Goal: Check status: Check status

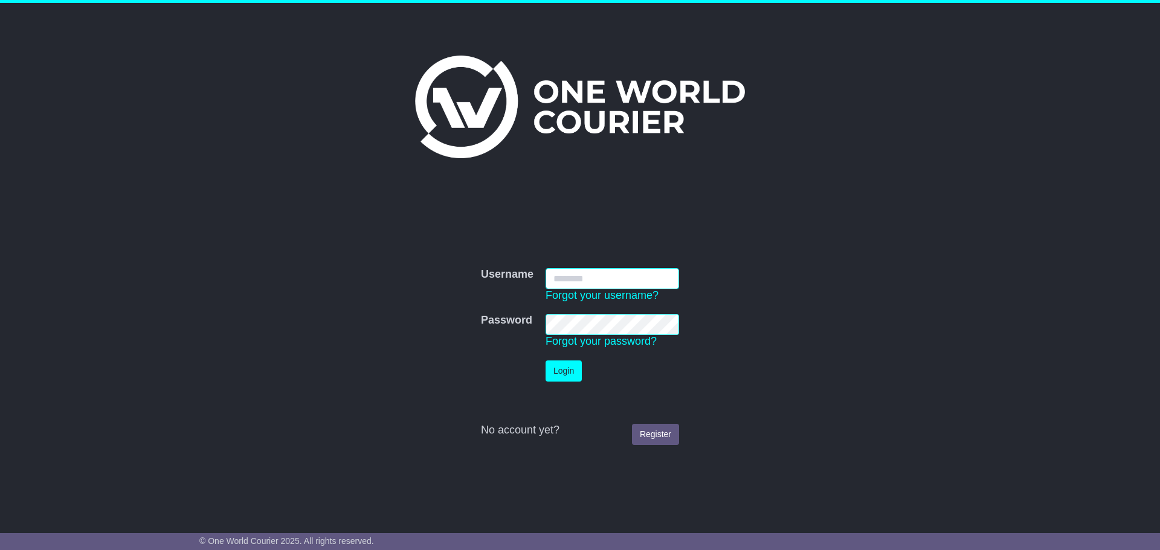
type input "**********"
click at [573, 369] on button "Login" at bounding box center [563, 371] width 36 height 21
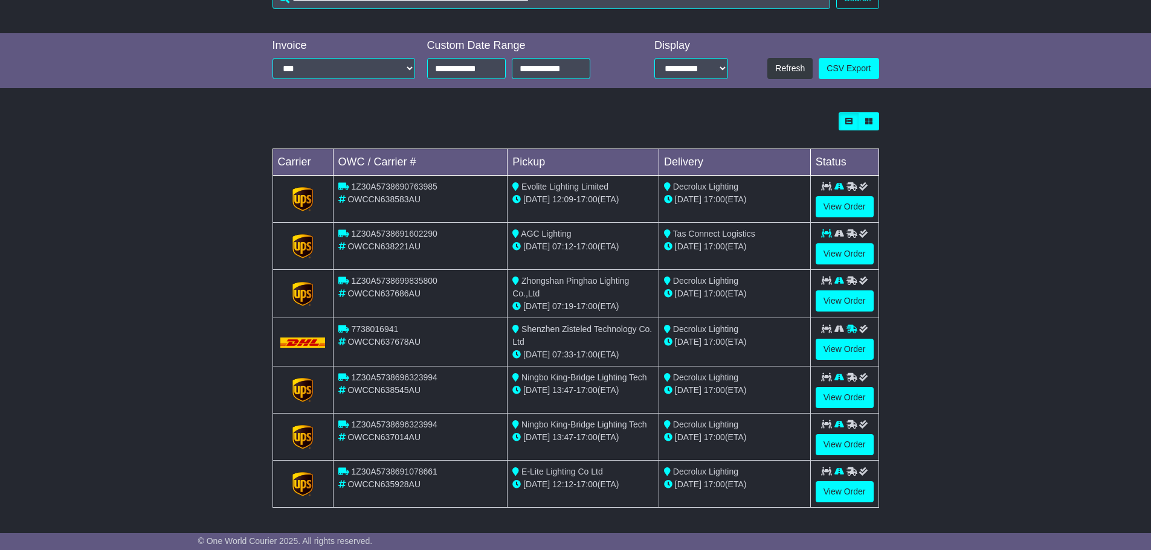
scroll to position [245, 0]
click at [848, 347] on link "View Order" at bounding box center [845, 348] width 58 height 21
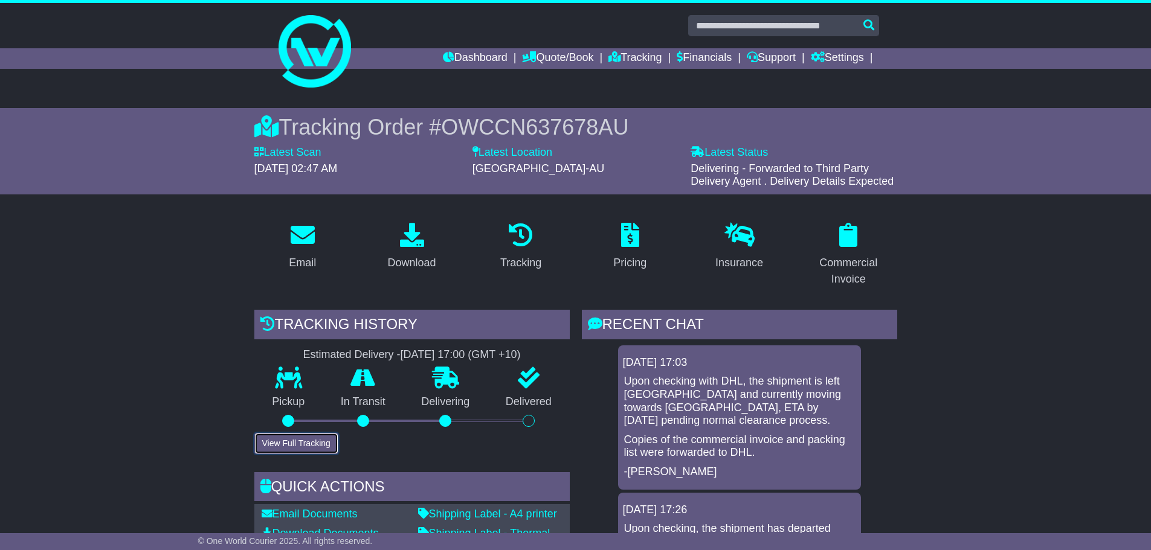
click at [309, 447] on button "View Full Tracking" at bounding box center [296, 443] width 84 height 21
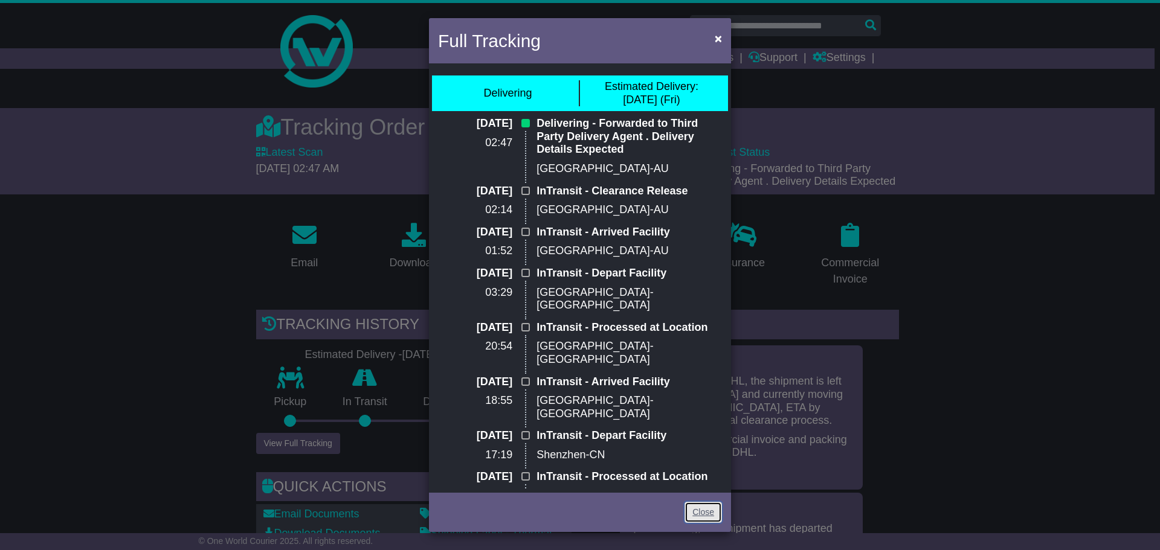
click at [701, 512] on link "Close" at bounding box center [702, 512] width 37 height 21
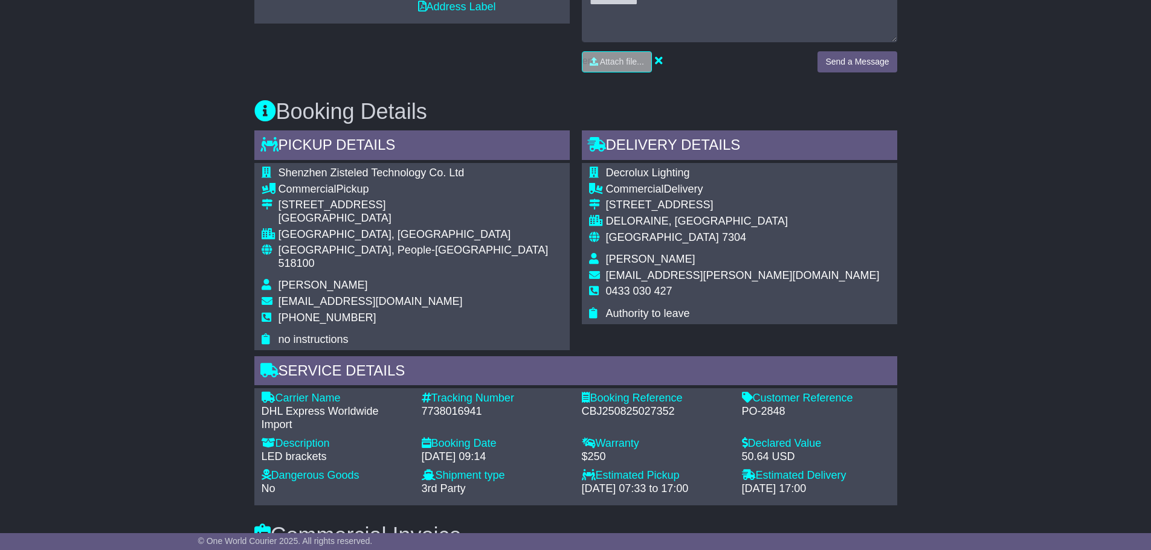
scroll to position [604, 0]
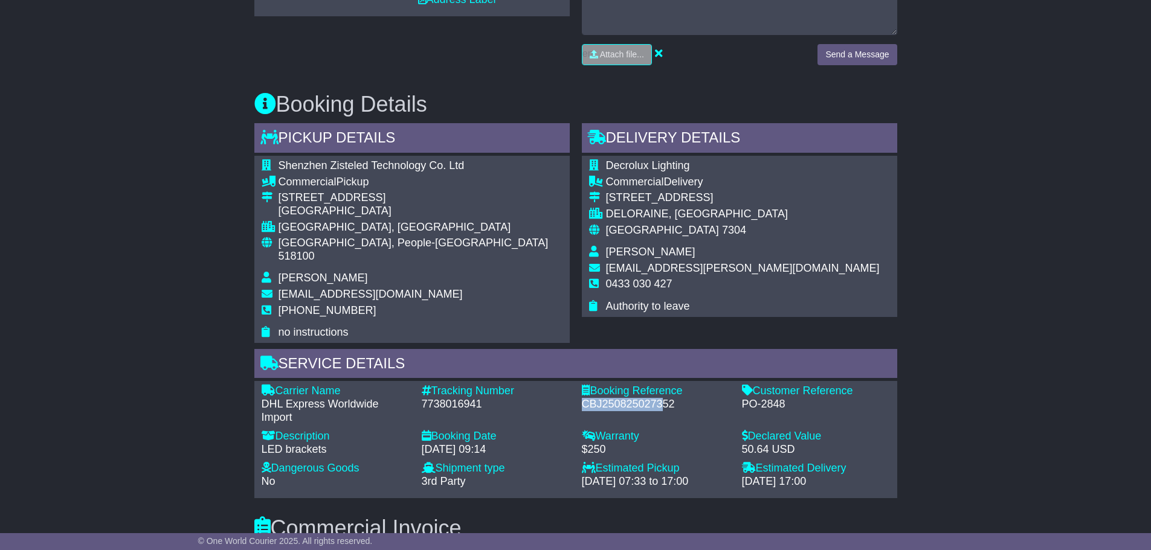
drag, startPoint x: 582, startPoint y: 390, endPoint x: 665, endPoint y: 391, distance: 82.8
click at [665, 398] on div "CBJ250825027352" at bounding box center [656, 404] width 148 height 13
drag, startPoint x: 423, startPoint y: 390, endPoint x: 486, endPoint y: 391, distance: 62.8
click at [486, 398] on div "7738016941" at bounding box center [496, 404] width 148 height 13
copy div "7738016941"
